Goal: Task Accomplishment & Management: Complete application form

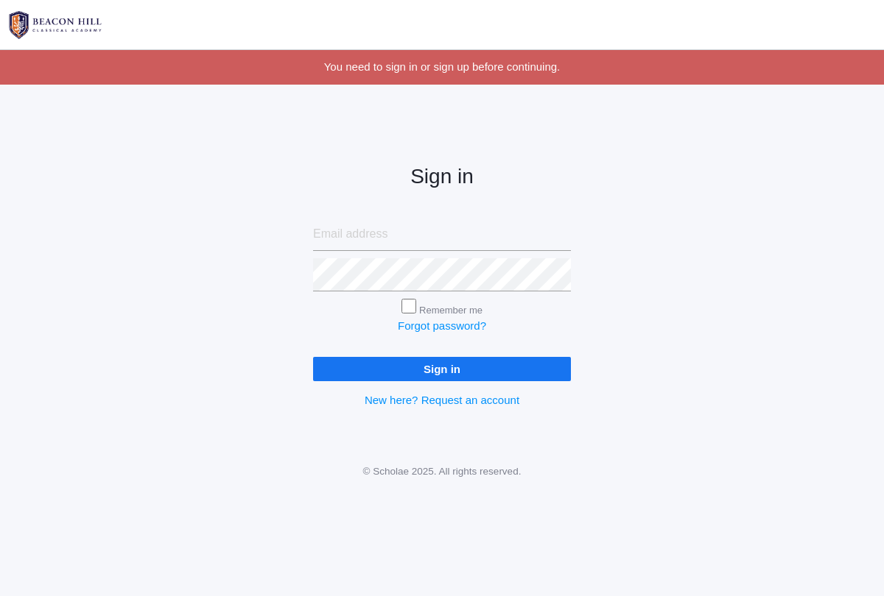
click at [331, 232] on input "email" at bounding box center [442, 234] width 258 height 33
type input "lori.dinwiddie@yahoo.com"
click at [423, 379] on input "Sign in" at bounding box center [442, 369] width 258 height 24
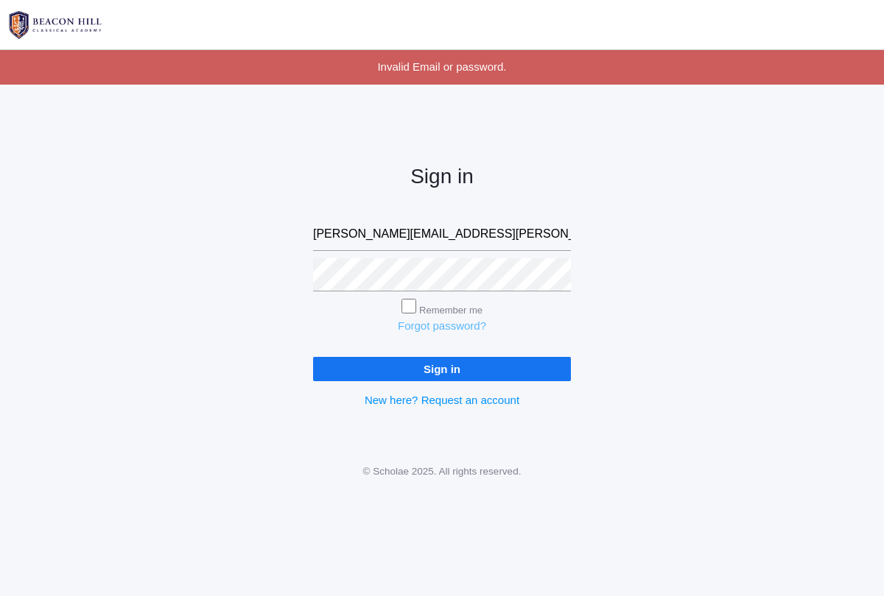
click at [417, 322] on link "Forgot password?" at bounding box center [442, 326] width 88 height 13
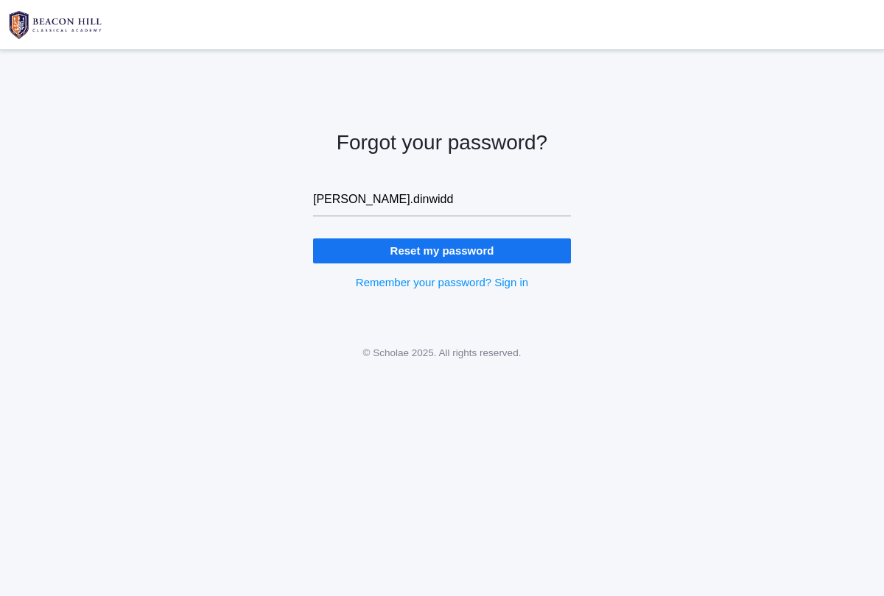
type input "[PERSON_NAME][EMAIL_ADDRESS][PERSON_NAME][DOMAIN_NAME]"
click at [440, 257] on input "Reset my password" at bounding box center [442, 251] width 258 height 24
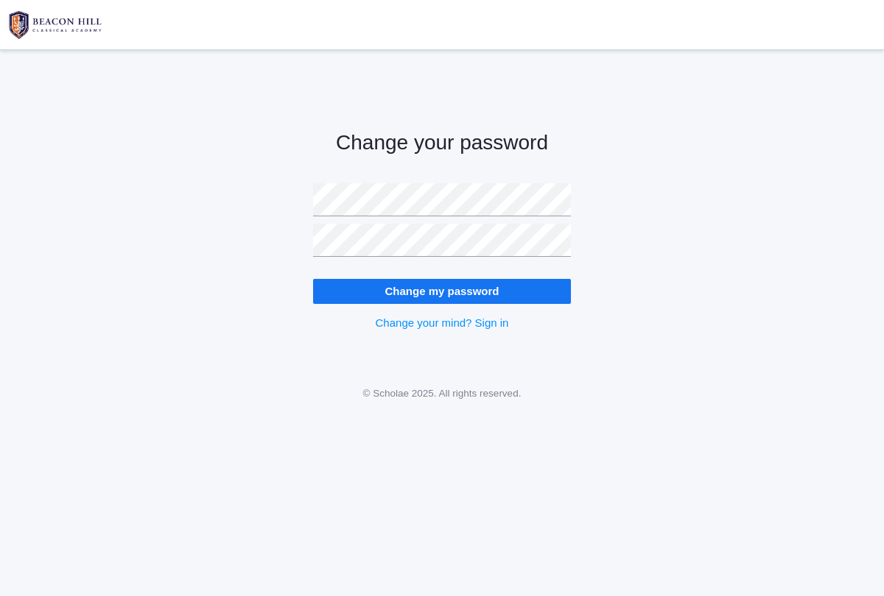
click at [418, 297] on input "Change my password" at bounding box center [442, 291] width 258 height 24
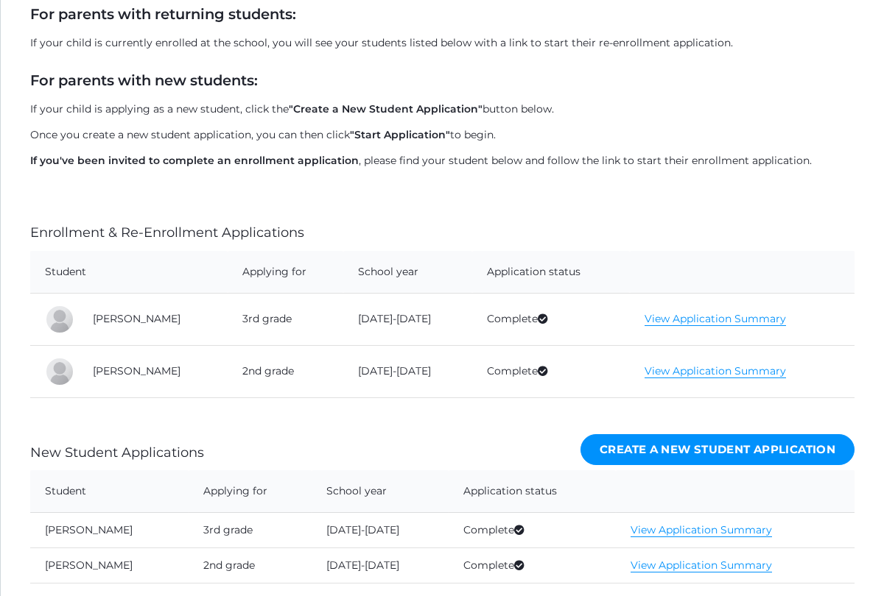
scroll to position [251, 0]
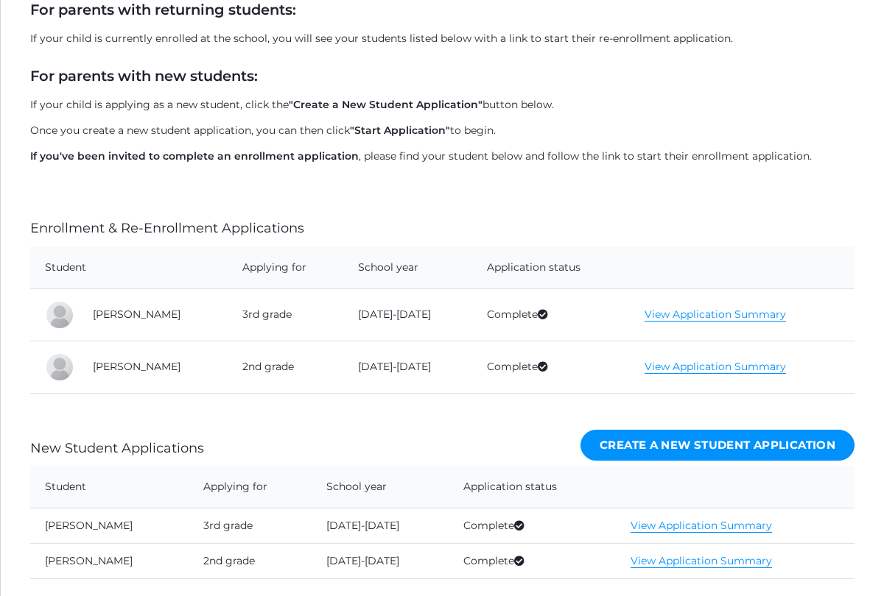
click at [672, 371] on link "View Application Summary" at bounding box center [714, 367] width 141 height 14
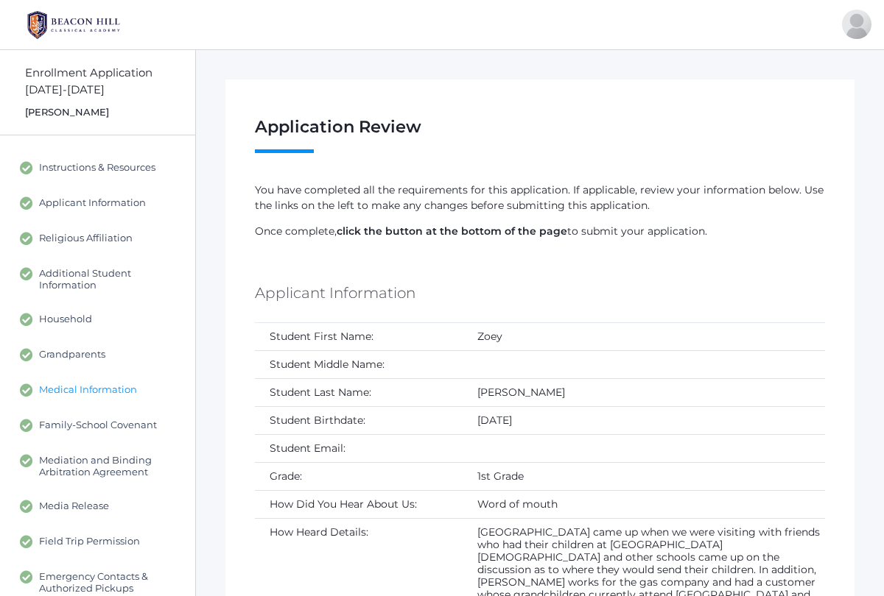
click at [82, 395] on span "Medical Information" at bounding box center [88, 390] width 98 height 13
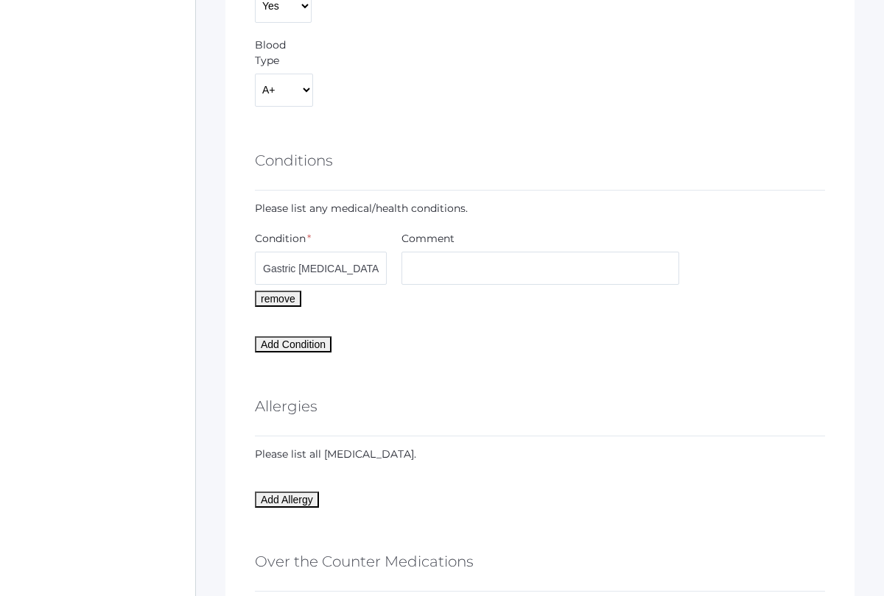
scroll to position [1126, 0]
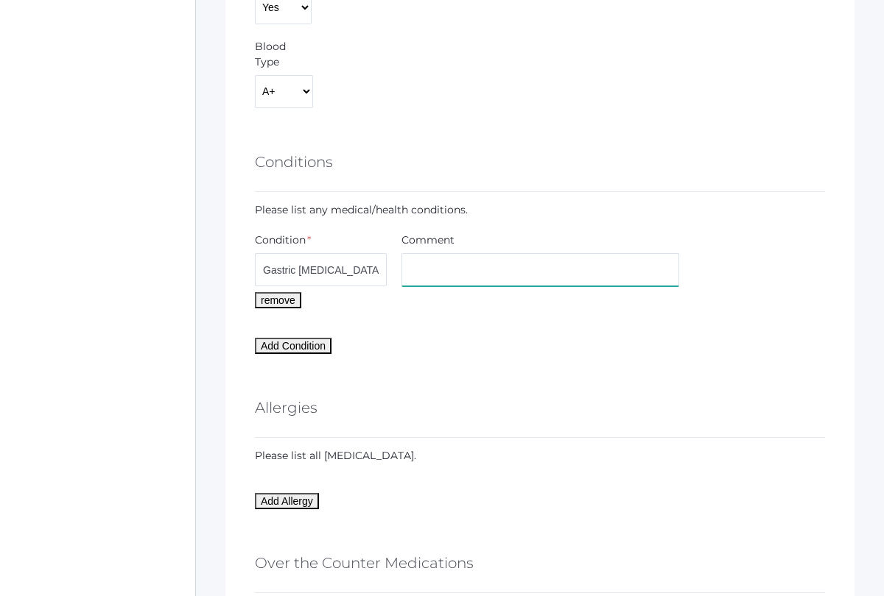
click at [472, 267] on input "text" at bounding box center [540, 269] width 278 height 33
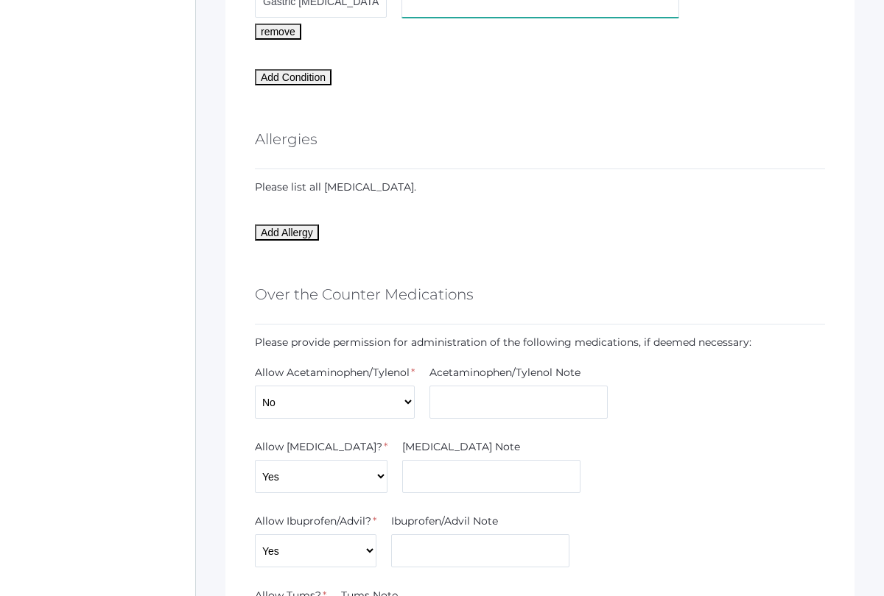
scroll to position [1366, 0]
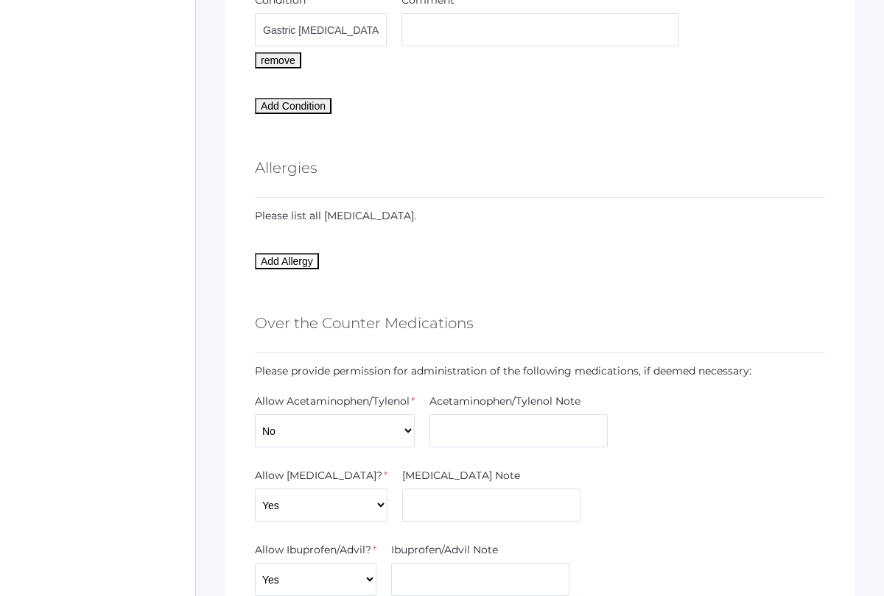
click at [272, 260] on button "Add Allergy" at bounding box center [287, 261] width 64 height 16
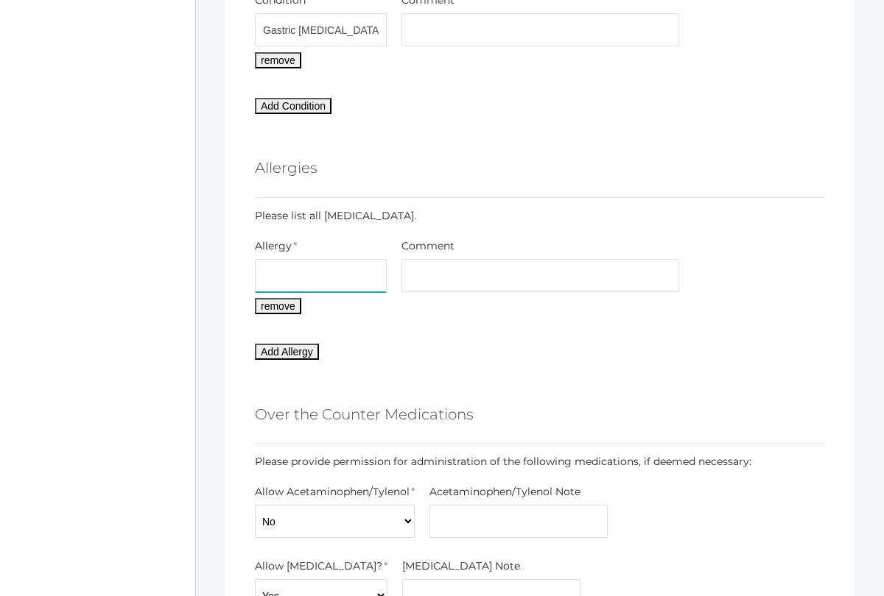
click at [317, 270] on input "text" at bounding box center [321, 275] width 132 height 33
type input "Food Sensitivies"
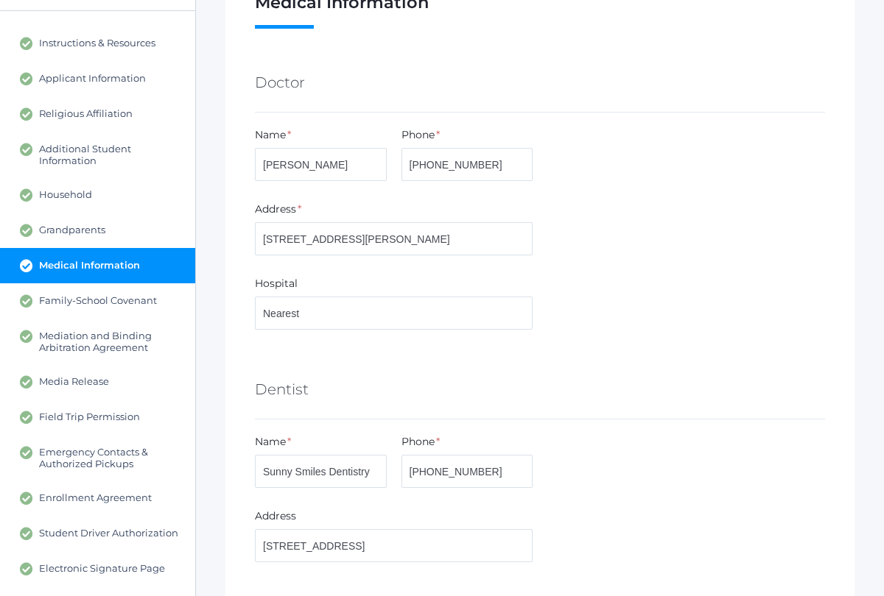
scroll to position [0, 0]
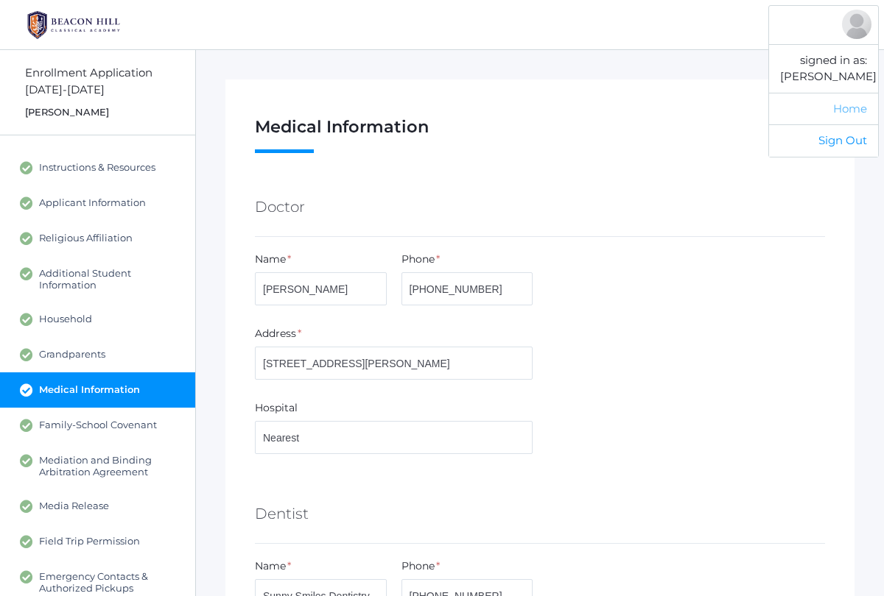
type input "No Artificial colors/food dyes"
click at [839, 113] on link "Home" at bounding box center [823, 109] width 109 height 32
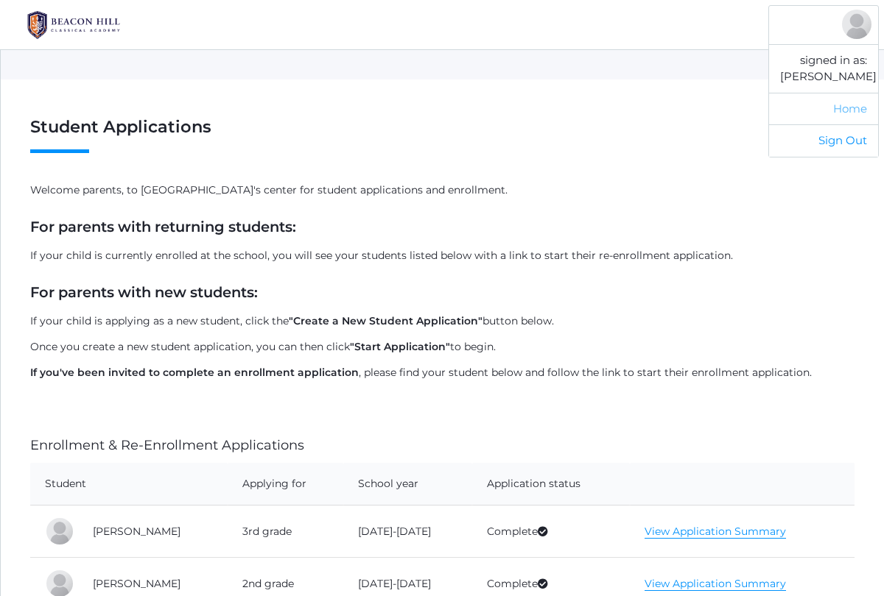
click at [848, 113] on link "Home" at bounding box center [823, 109] width 109 height 32
click at [834, 147] on link "Sign Out" at bounding box center [823, 140] width 109 height 32
